Goal: Task Accomplishment & Management: Use online tool/utility

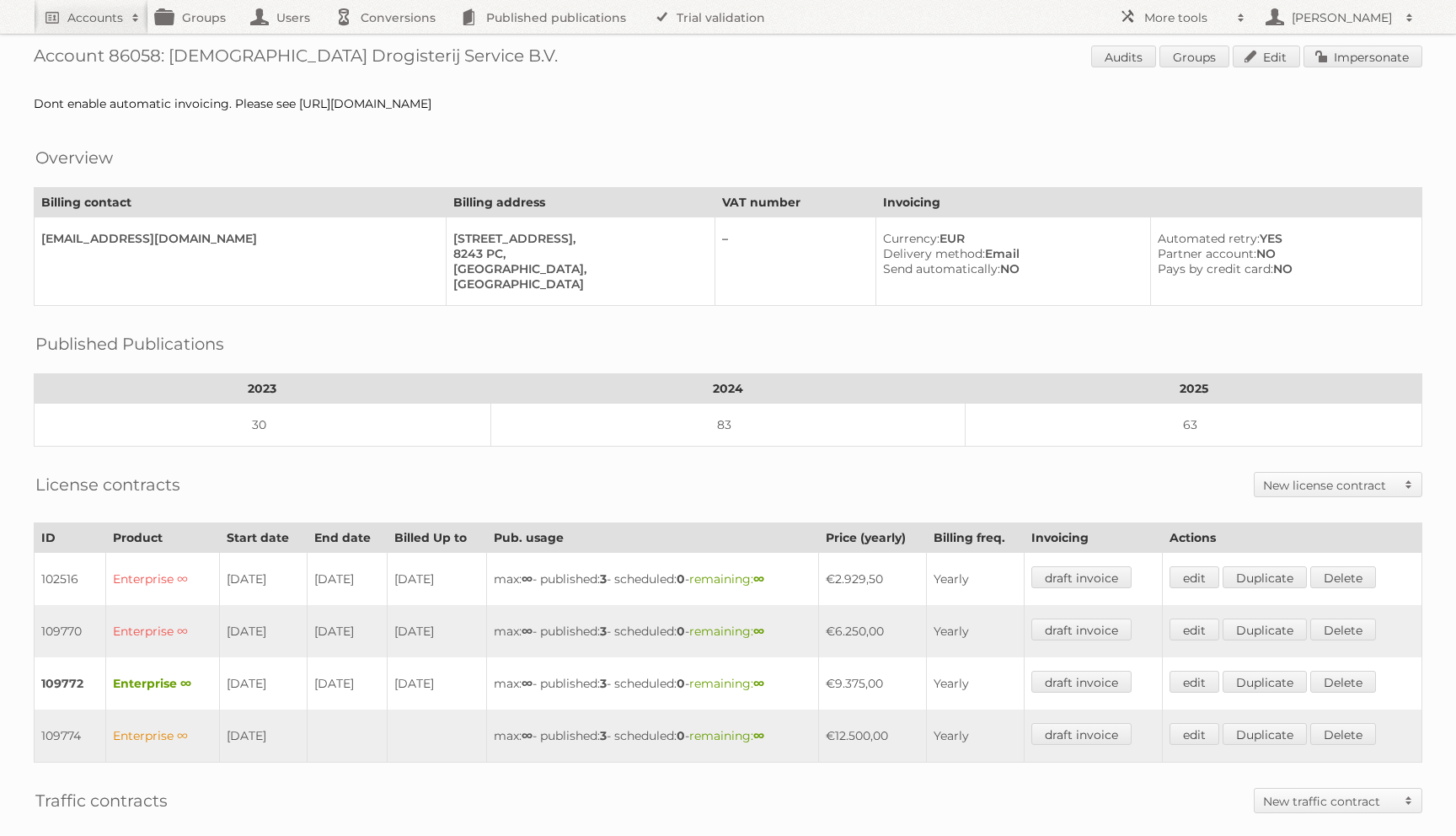
scroll to position [4, 0]
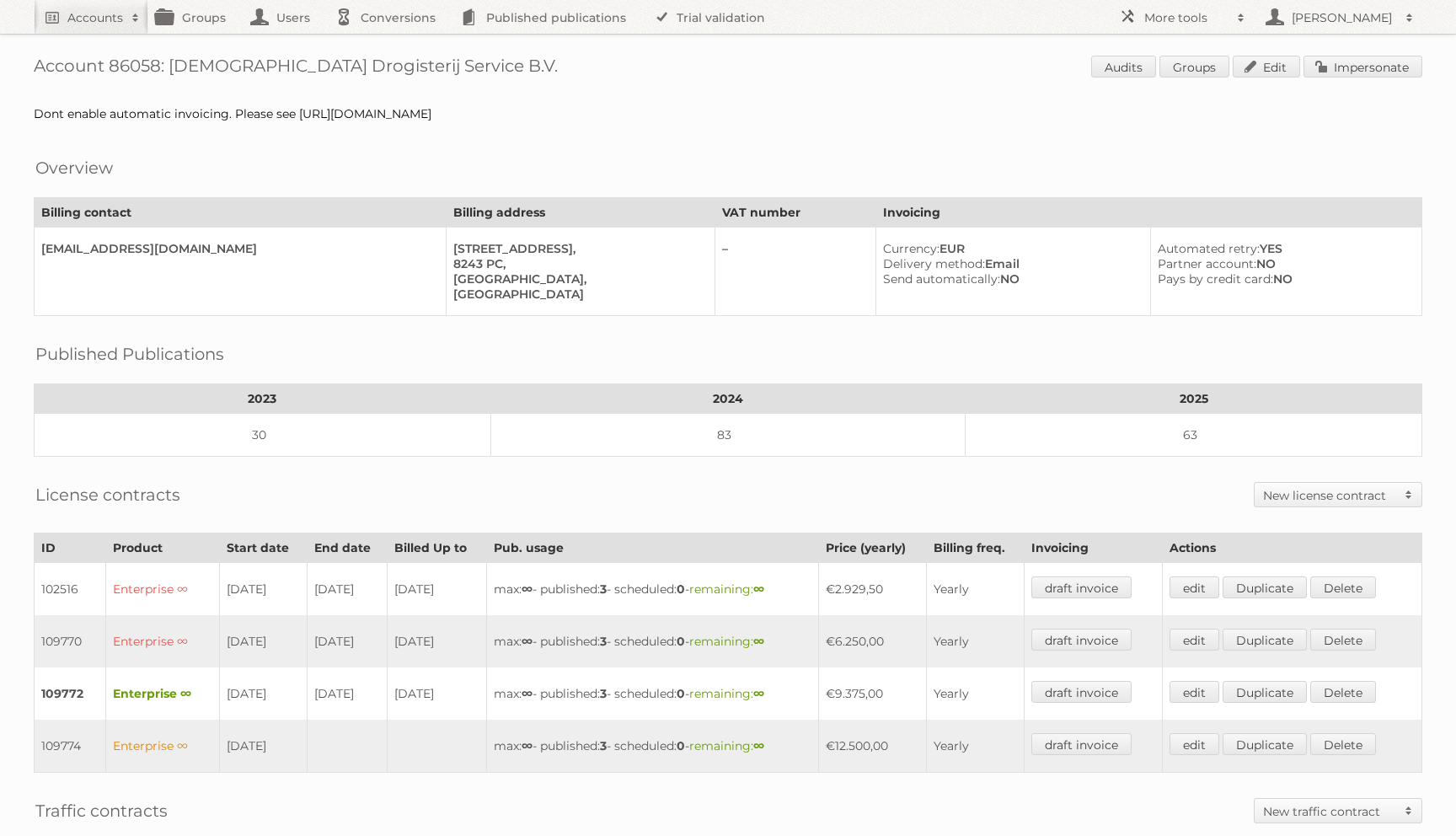
drag, startPoint x: 296, startPoint y: 111, endPoint x: 662, endPoint y: 106, distance: 366.0
click at [662, 106] on div "Dont enable automatic invoicing. Please see [URL][DOMAIN_NAME]" at bounding box center [728, 114] width 1388 height 16
copy div "[URL][DOMAIN_NAME]"
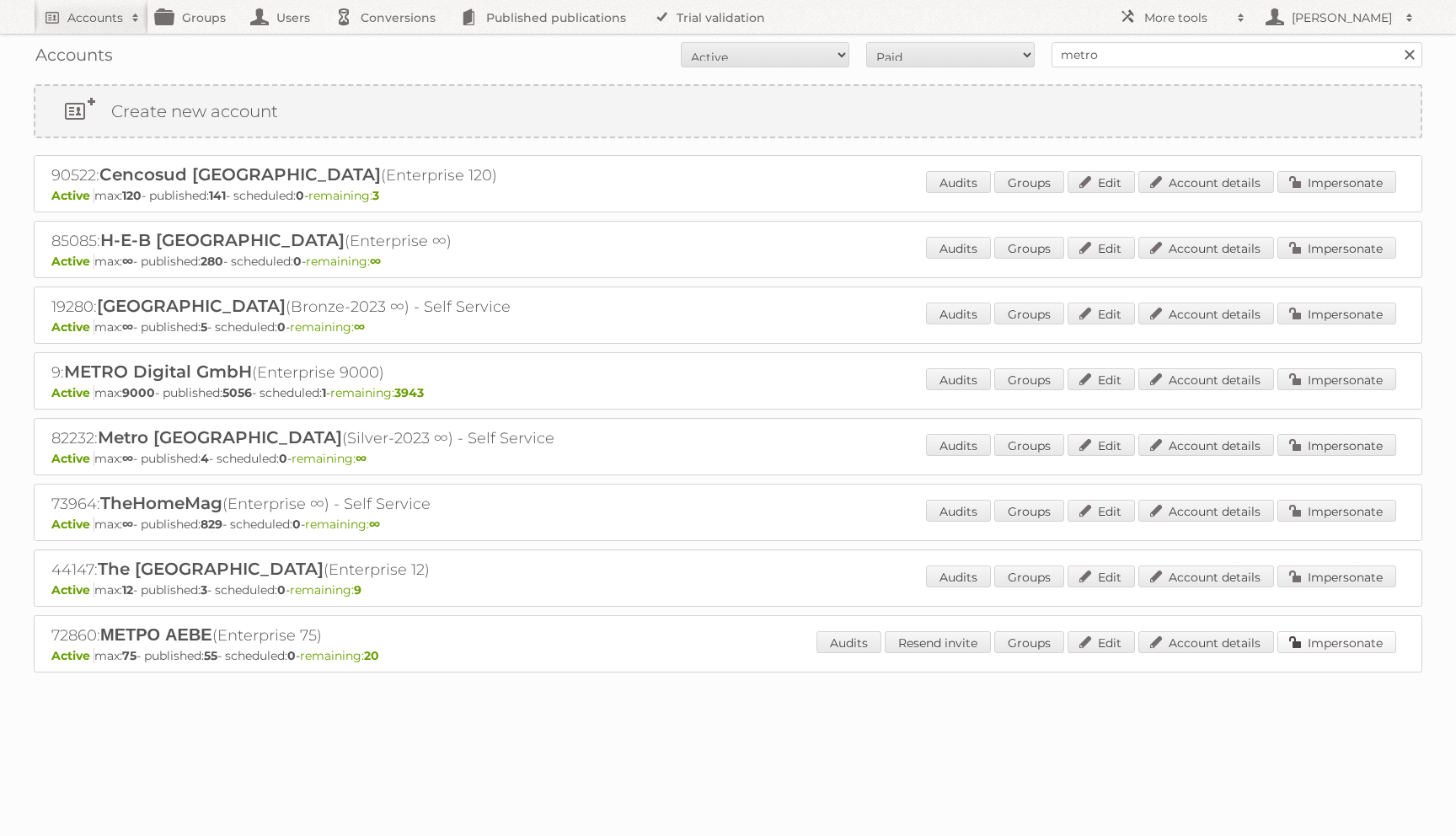
click at [1293, 638] on link "Impersonate" at bounding box center [1337, 642] width 119 height 22
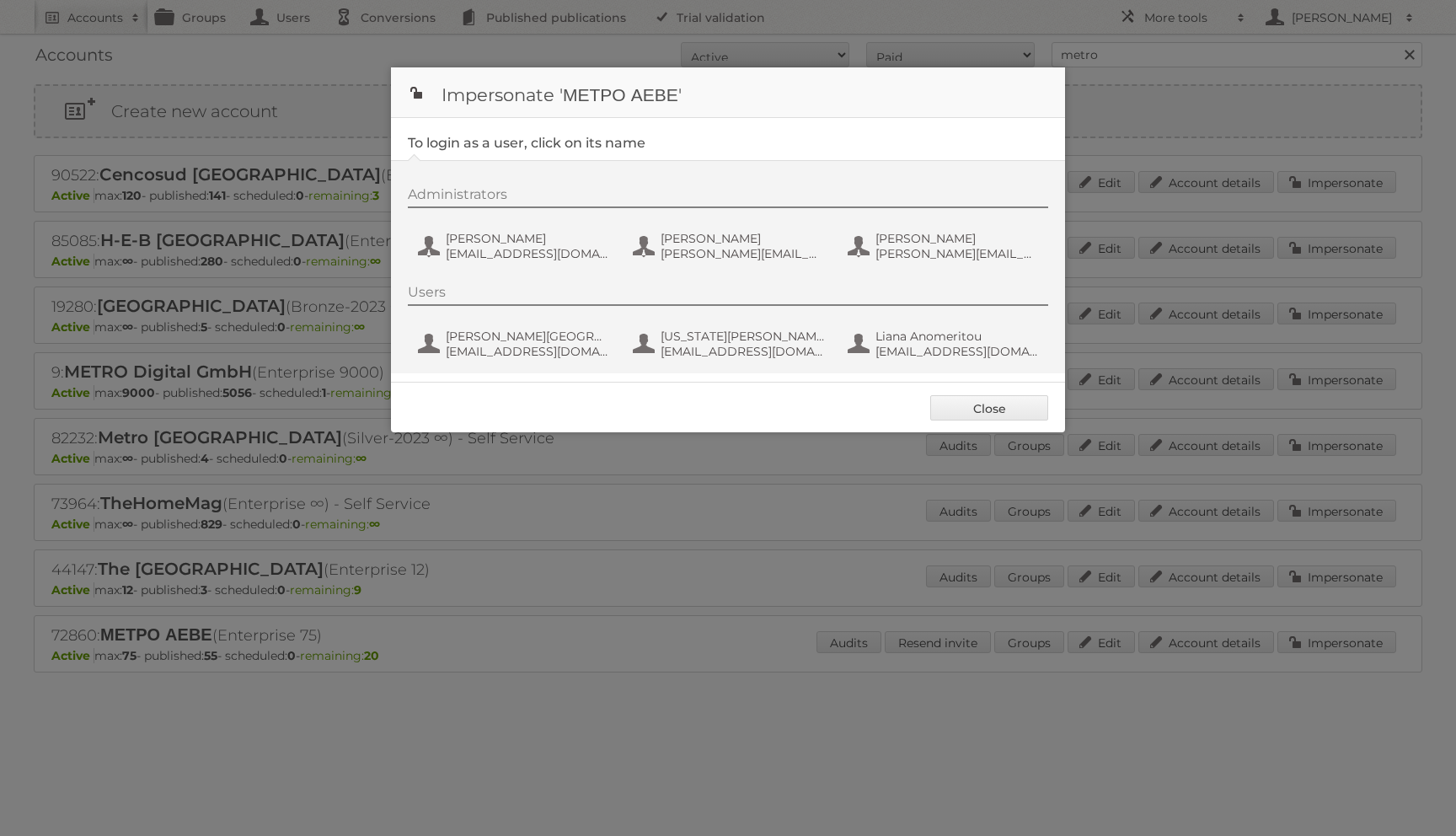
click at [504, 196] on div "Administrators" at bounding box center [727, 197] width 640 height 22
click at [494, 244] on span "[PERSON_NAME]" at bounding box center [527, 238] width 163 height 16
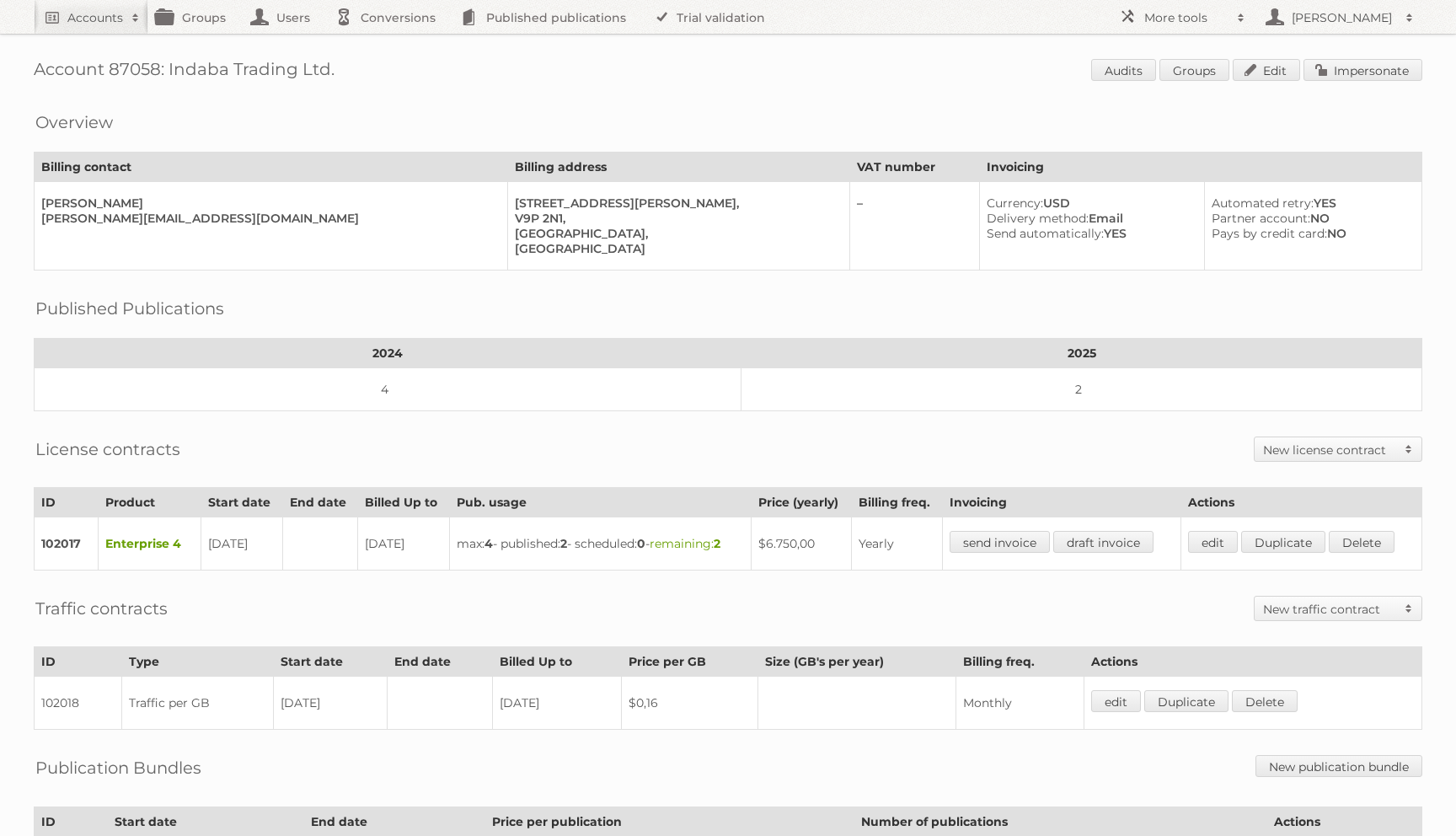
click at [1347, 55] on div "Account 87058: Indaba Trading Ltd. Audits Groups Edit Impersonate Overview Bill…" at bounding box center [728, 487] width 1456 height 974
click at [1343, 69] on link "Impersonate" at bounding box center [1363, 70] width 119 height 22
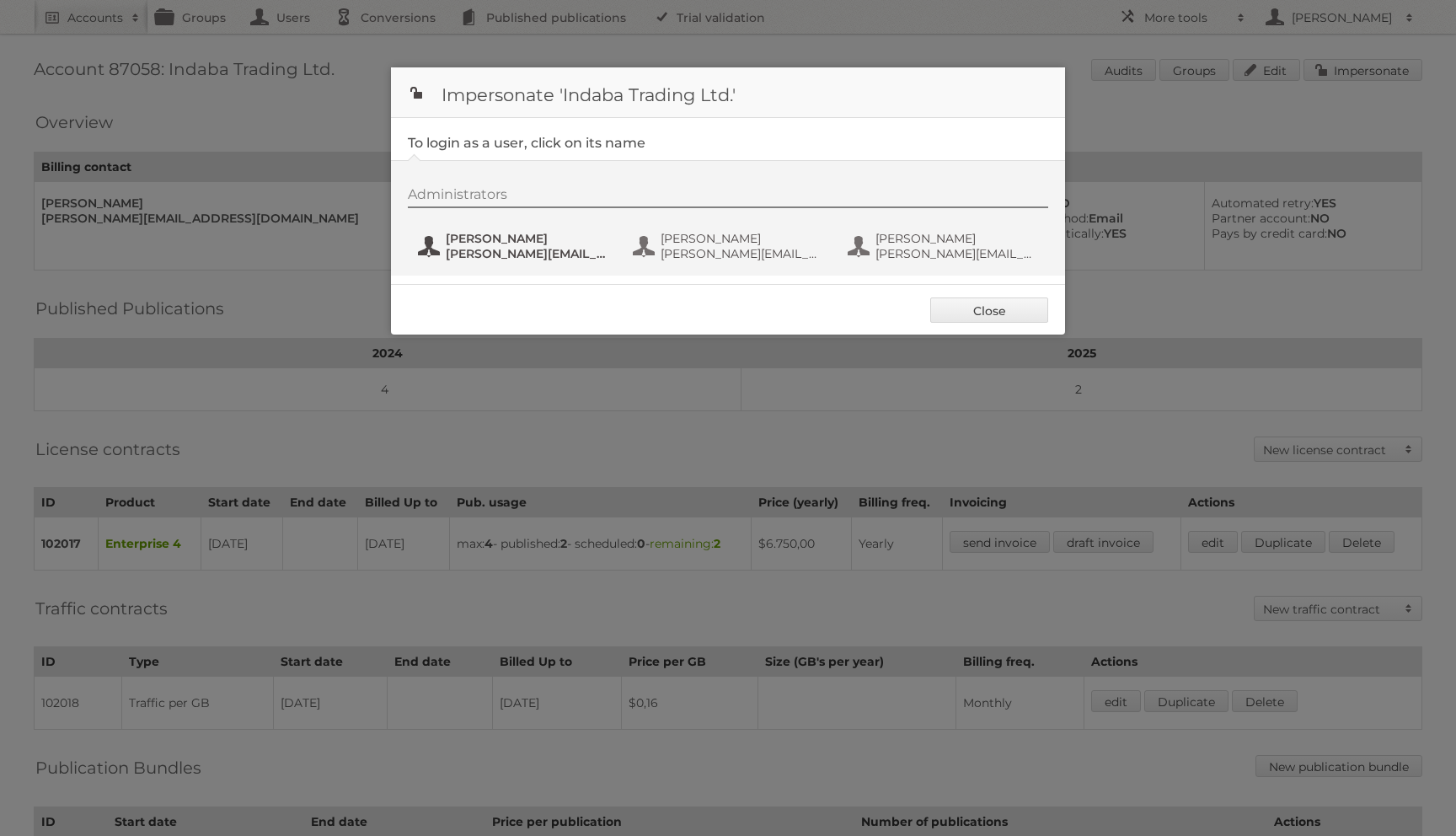
click at [435, 238] on button "Alison Gillespie alison@indabatrading.com" at bounding box center [515, 245] width 198 height 34
